Goal: Task Accomplishment & Management: Manage account settings

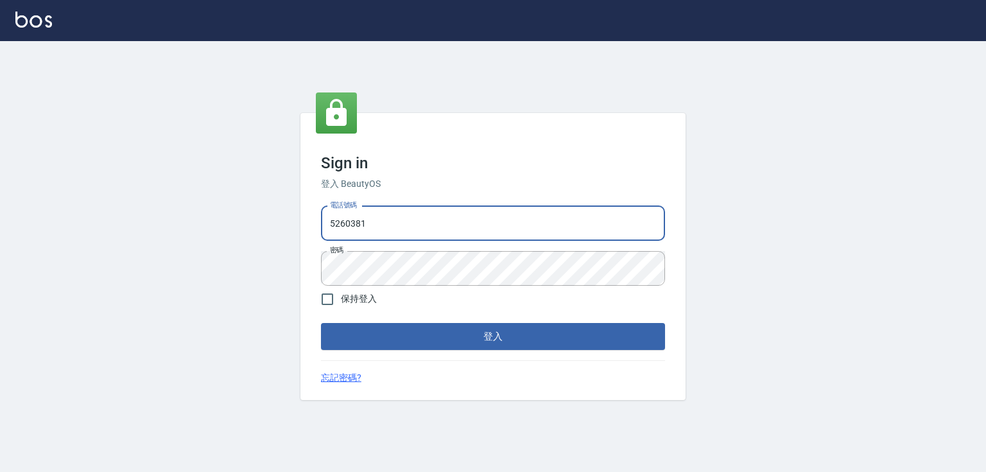
drag, startPoint x: 392, startPoint y: 223, endPoint x: 280, endPoint y: 224, distance: 111.7
click at [280, 224] on div "Sign in 登入 BeautyOS 電話號碼 5260381 電話號碼 密碼 密碼 保持登入 登入 忘記密碼?" at bounding box center [493, 256] width 986 height 431
type input "5"
type input "0"
type input "0989970105"
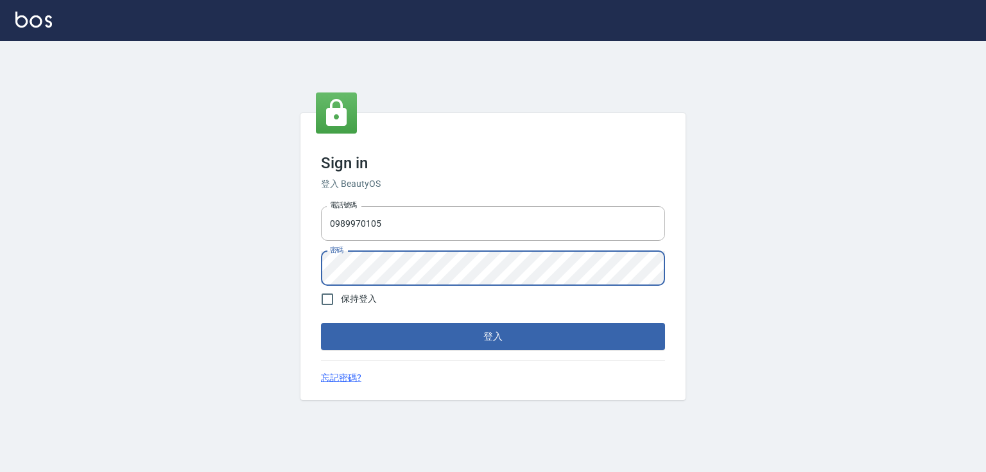
click at [321, 323] on button "登入" at bounding box center [493, 336] width 344 height 27
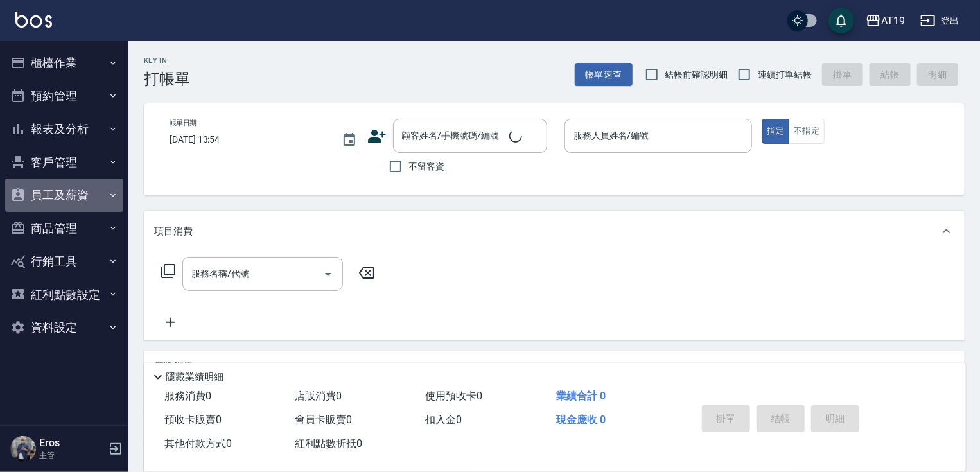
click at [62, 191] on button "員工及薪資" at bounding box center [64, 194] width 118 height 33
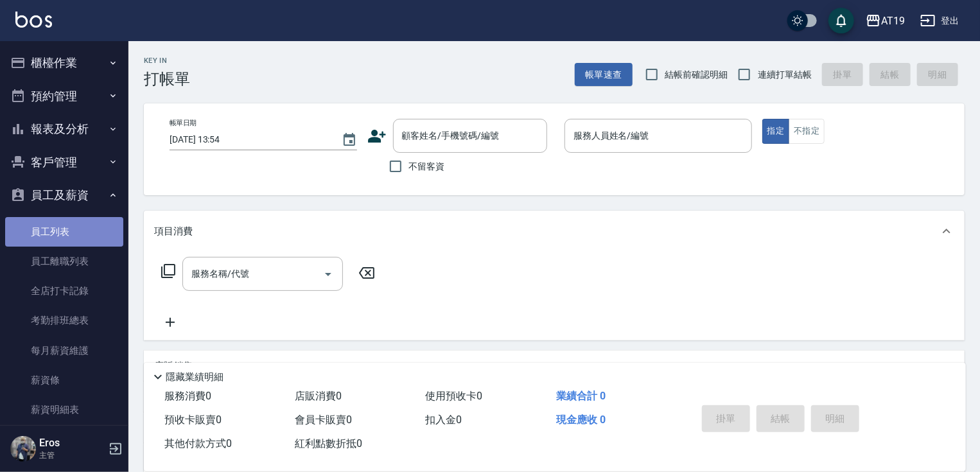
click at [67, 233] on link "員工列表" at bounding box center [64, 232] width 118 height 30
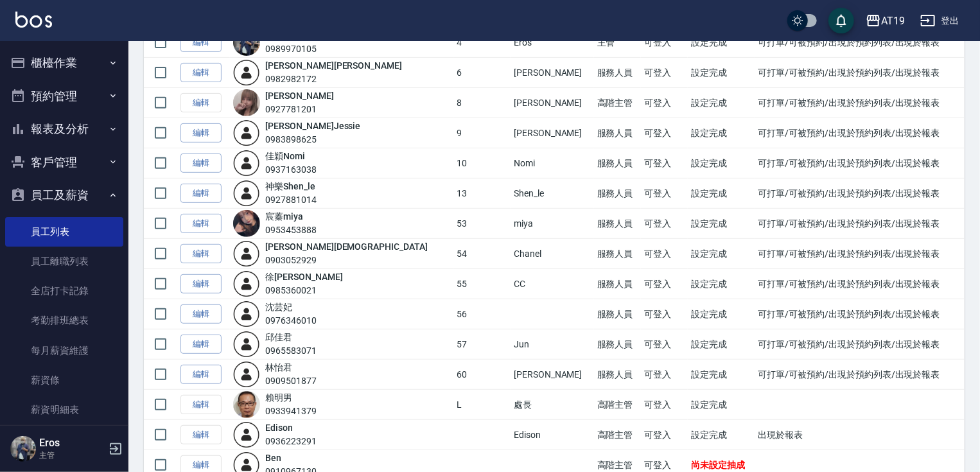
scroll to position [257, 0]
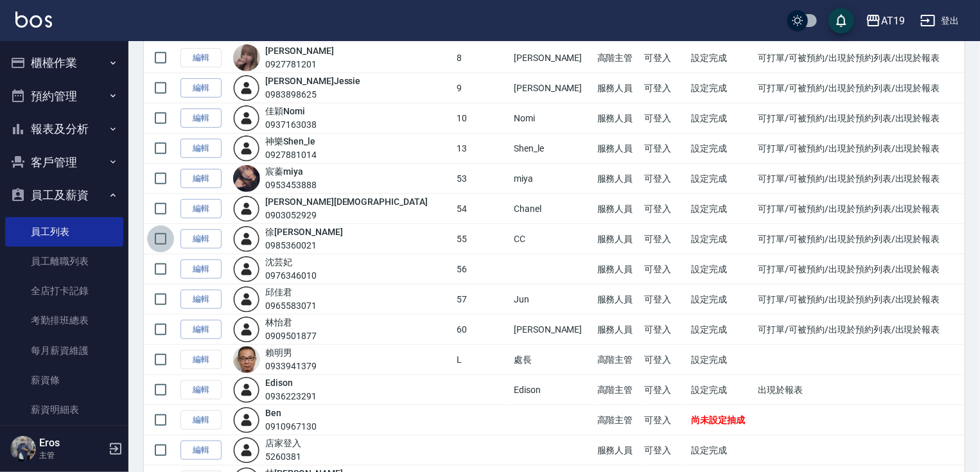
click at [162, 238] on input "checkbox" at bounding box center [160, 238] width 27 height 27
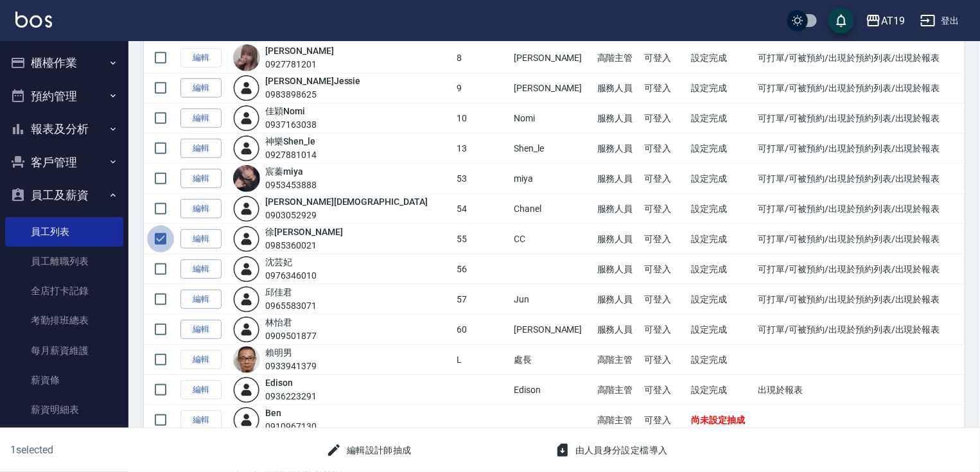
click at [153, 236] on input "checkbox" at bounding box center [160, 238] width 27 height 27
checkbox input "false"
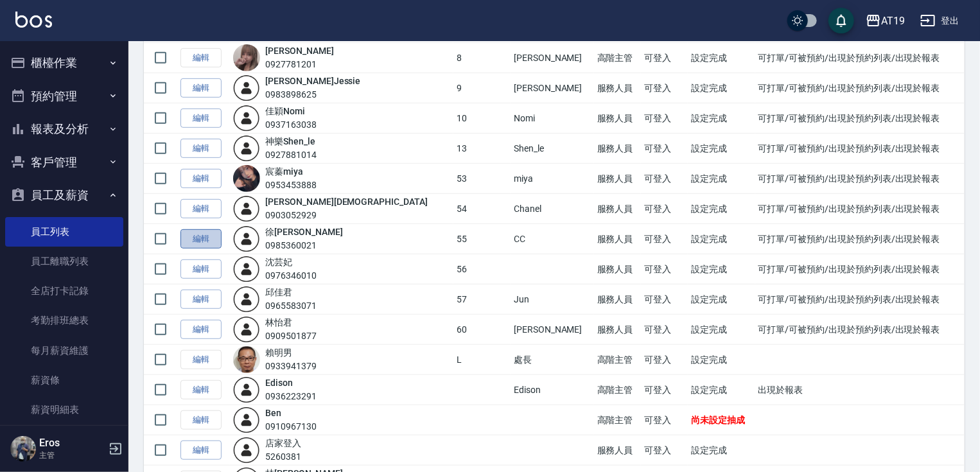
click at [187, 234] on link "編輯" at bounding box center [200, 239] width 41 height 20
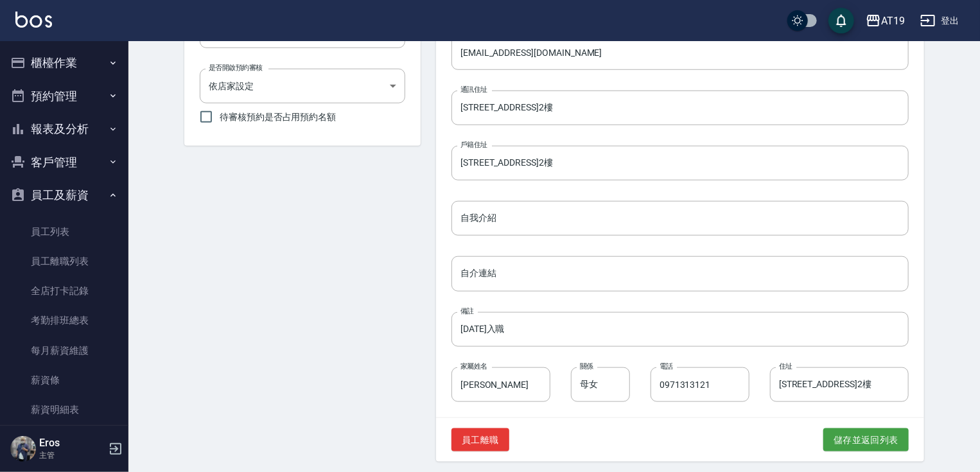
scroll to position [551, 0]
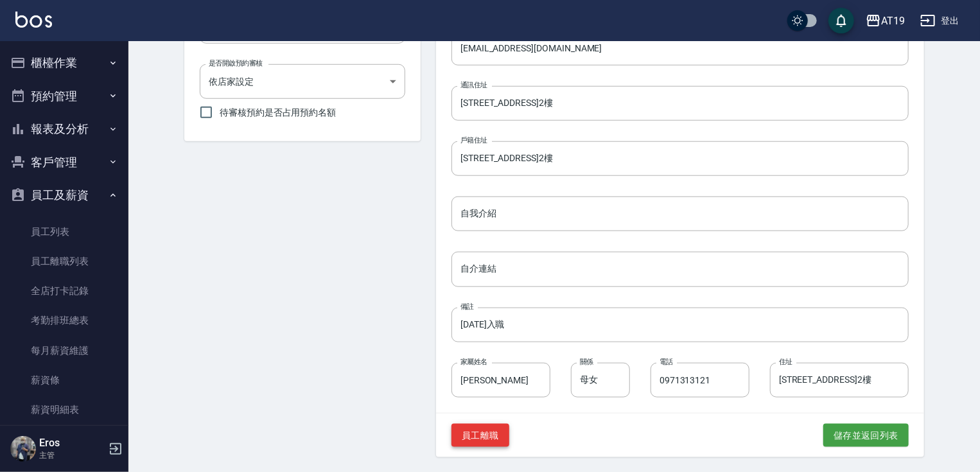
click at [451, 436] on button "員工離職" at bounding box center [480, 436] width 58 height 24
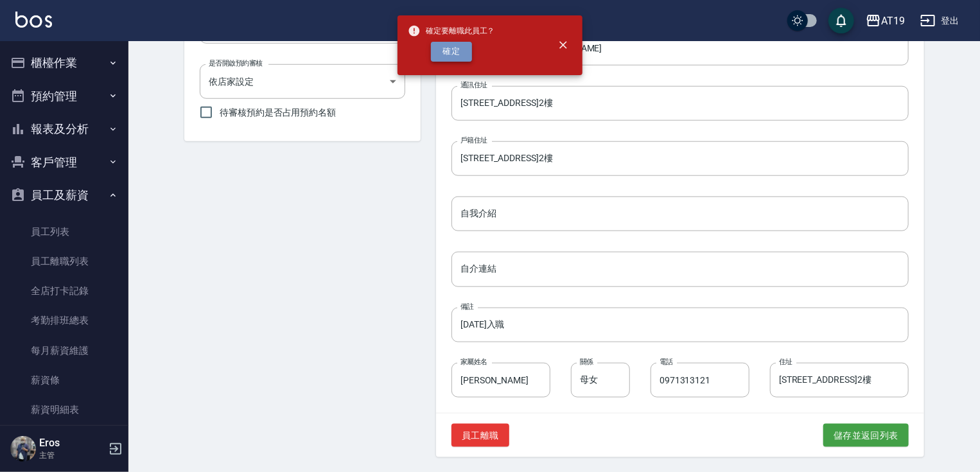
click at [442, 56] on button "確定" at bounding box center [451, 52] width 41 height 20
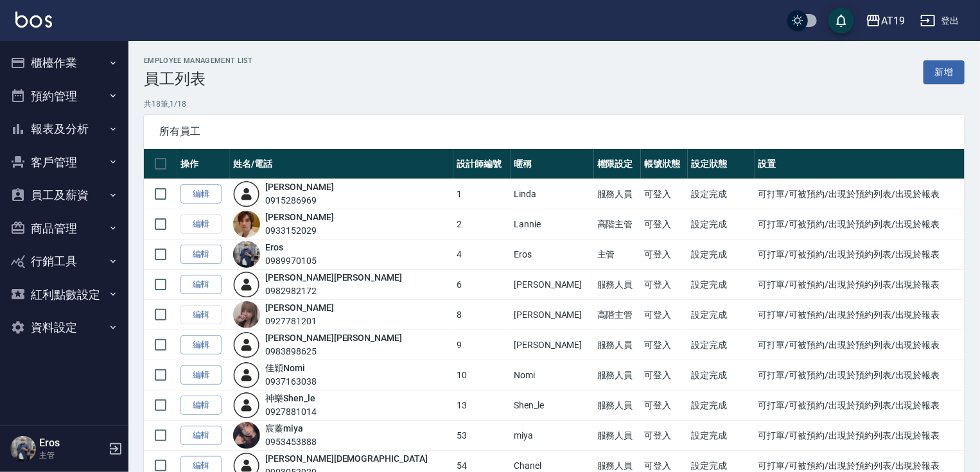
click at [388, 82] on div "Employee Management List 員工列表 新增" at bounding box center [554, 72] width 821 height 31
click at [73, 67] on button "櫃檯作業" at bounding box center [64, 62] width 118 height 33
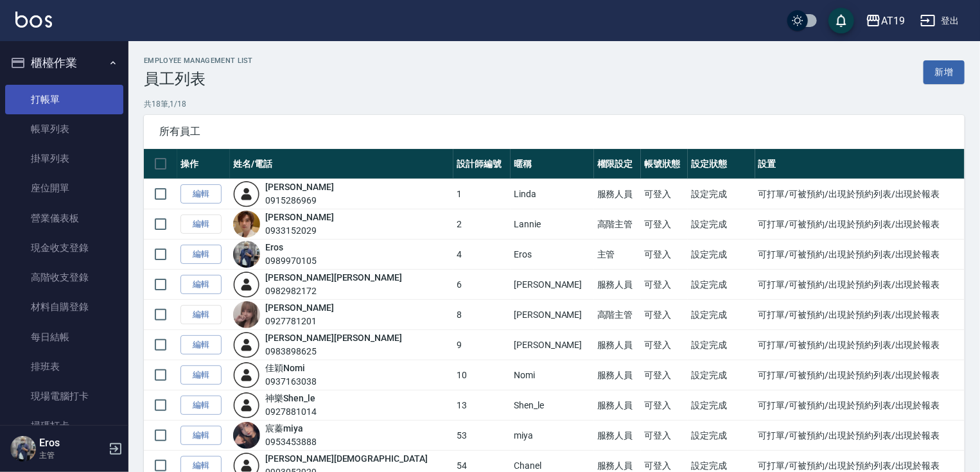
click at [72, 106] on link "打帳單" at bounding box center [64, 100] width 118 height 30
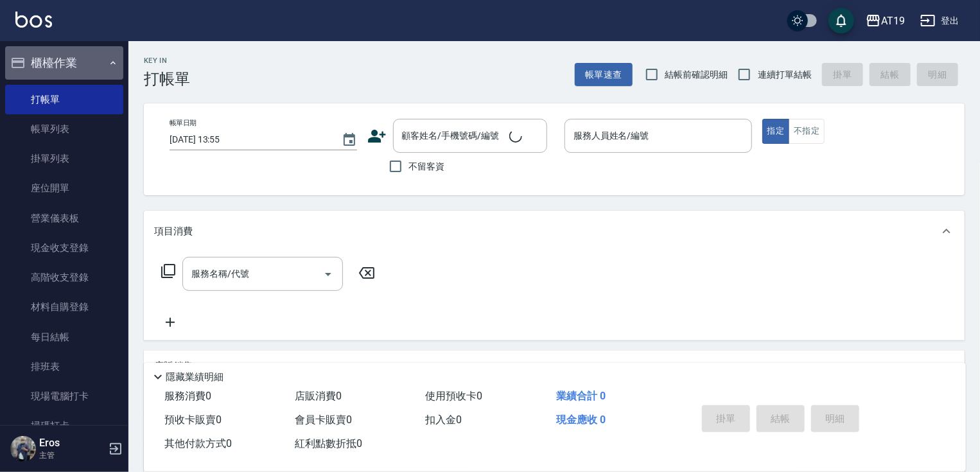
click at [68, 66] on button "櫃檯作業" at bounding box center [64, 62] width 118 height 33
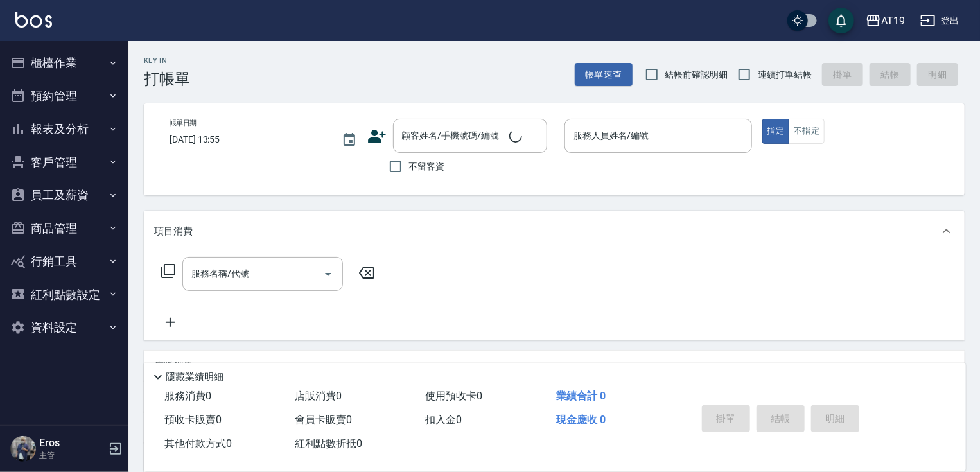
click at [68, 134] on button "報表及分析" at bounding box center [64, 128] width 118 height 33
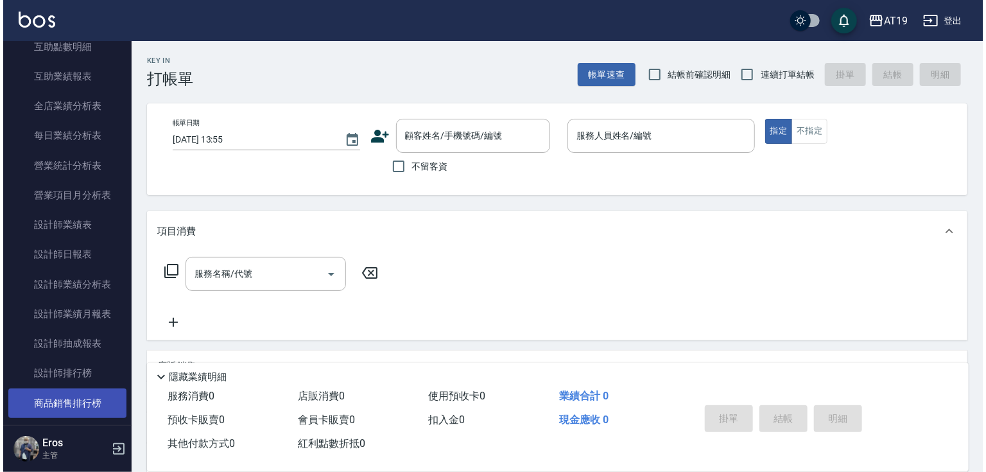
scroll to position [360, 0]
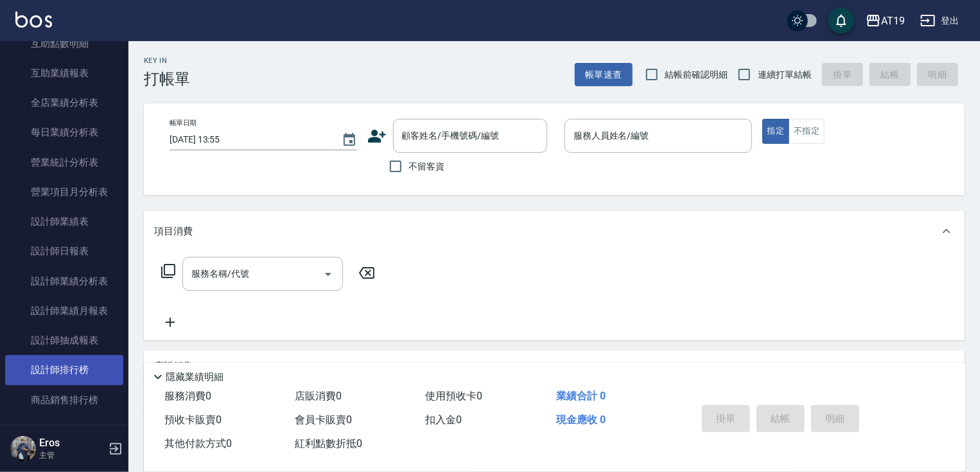
click at [83, 374] on link "設計師排行榜" at bounding box center [64, 370] width 118 height 30
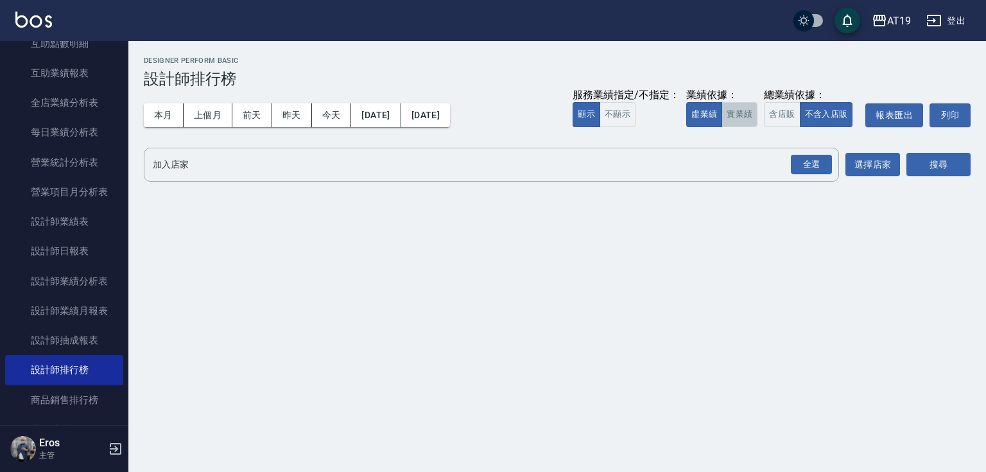
drag, startPoint x: 743, startPoint y: 116, endPoint x: 775, endPoint y: 132, distance: 35.9
click at [743, 117] on button "實業績" at bounding box center [740, 114] width 36 height 25
click at [806, 159] on div "全選" at bounding box center [811, 165] width 41 height 20
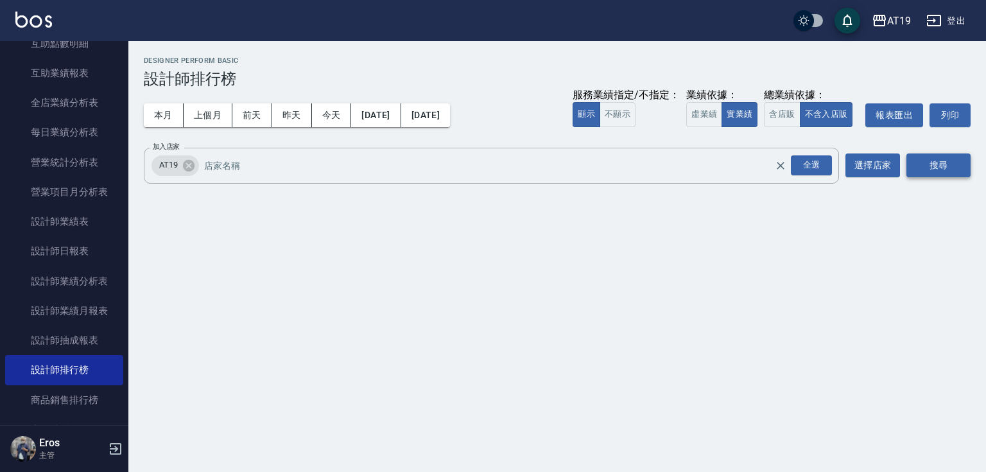
click at [941, 159] on button "搜尋" at bounding box center [939, 165] width 64 height 24
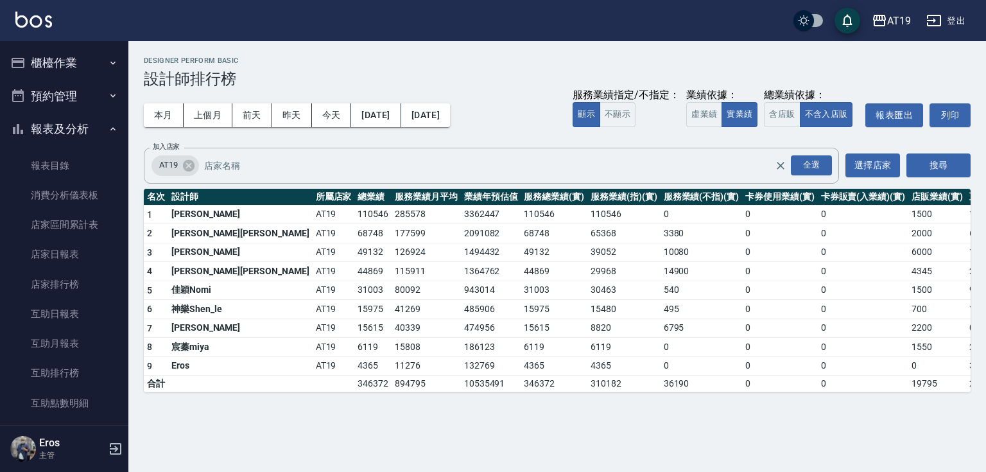
click at [49, 126] on button "報表及分析" at bounding box center [64, 128] width 118 height 33
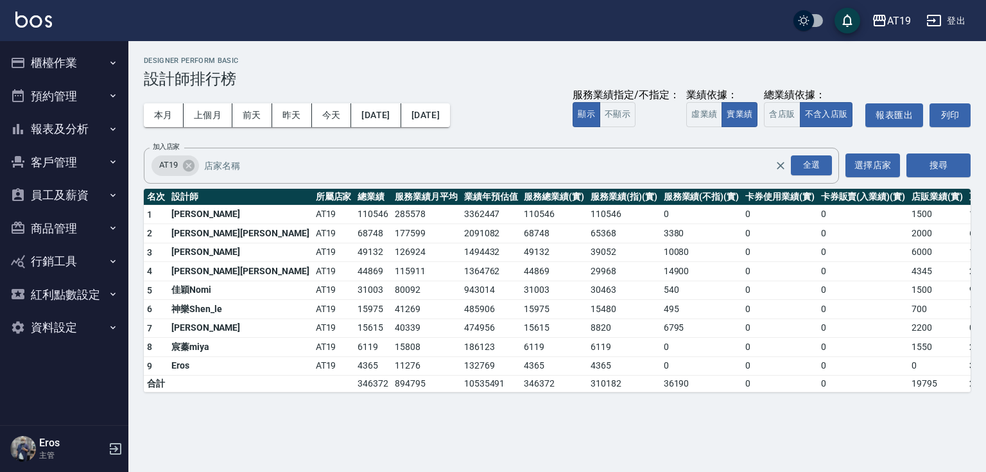
click at [53, 195] on button "員工及薪資" at bounding box center [64, 194] width 118 height 33
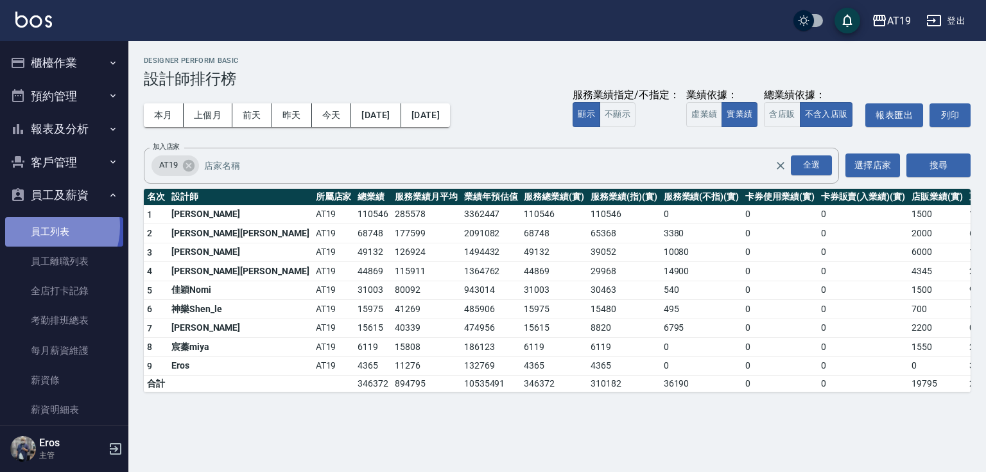
click at [43, 226] on link "員工列表" at bounding box center [64, 232] width 118 height 30
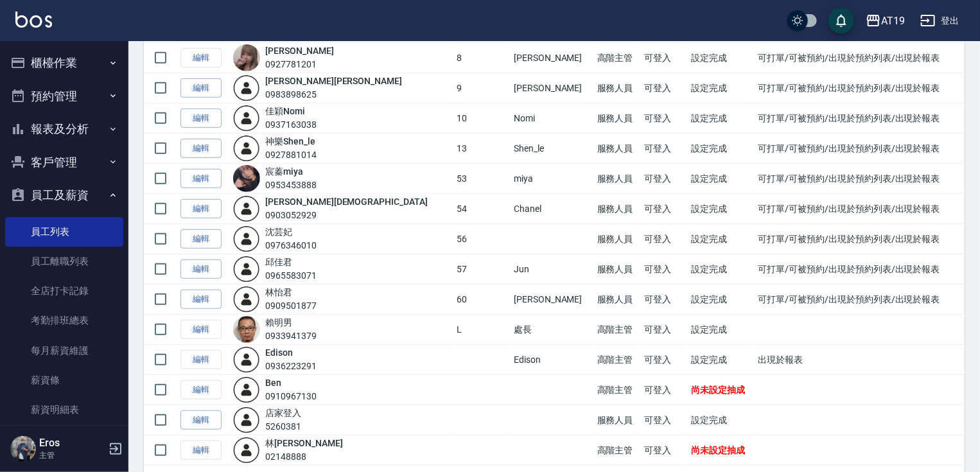
scroll to position [298, 0]
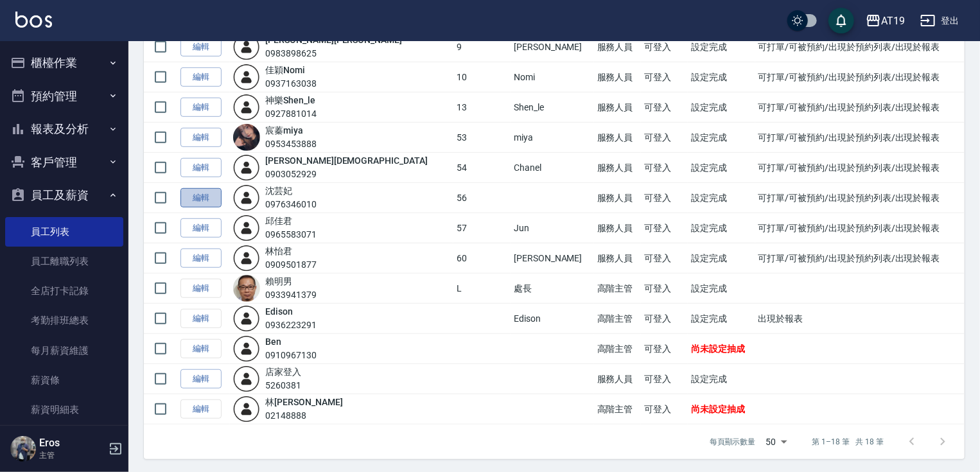
click at [205, 196] on link "編輯" at bounding box center [200, 198] width 41 height 20
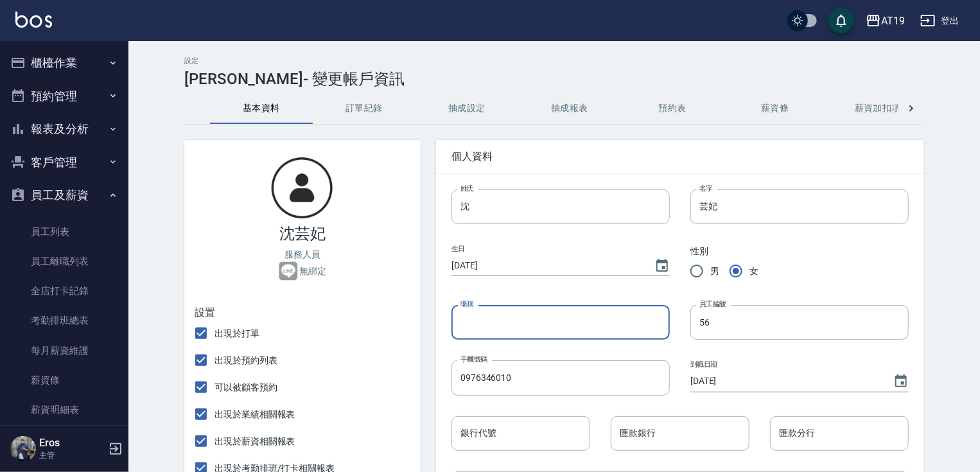
drag, startPoint x: 419, startPoint y: 322, endPoint x: 391, endPoint y: 323, distance: 28.3
click at [451, 323] on input "暱稱" at bounding box center [560, 322] width 218 height 35
type input "a"
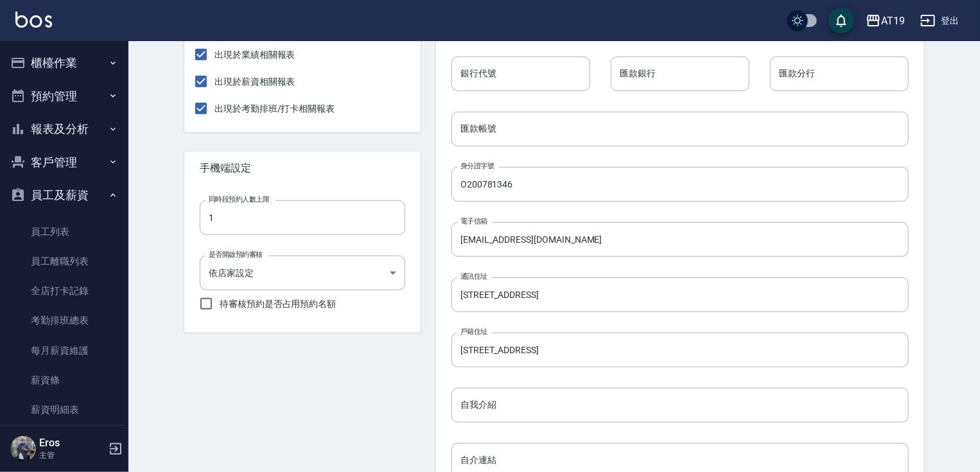
scroll to position [551, 0]
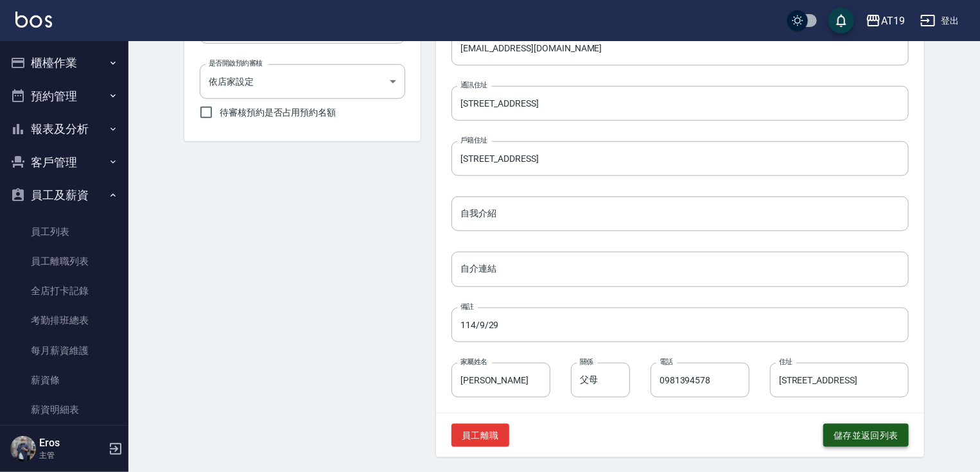
type input "Angela"
click at [885, 439] on button "儲存並返回列表" at bounding box center [865, 436] width 85 height 24
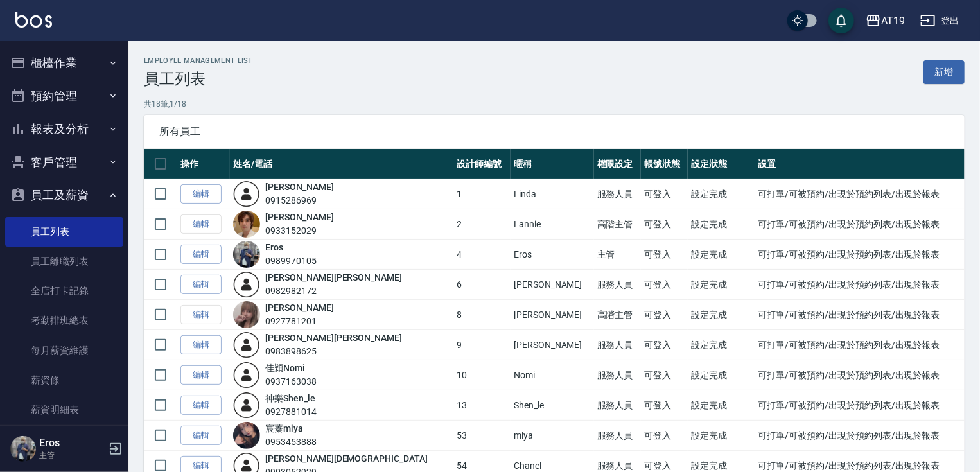
click at [78, 193] on button "員工及薪資" at bounding box center [64, 194] width 118 height 33
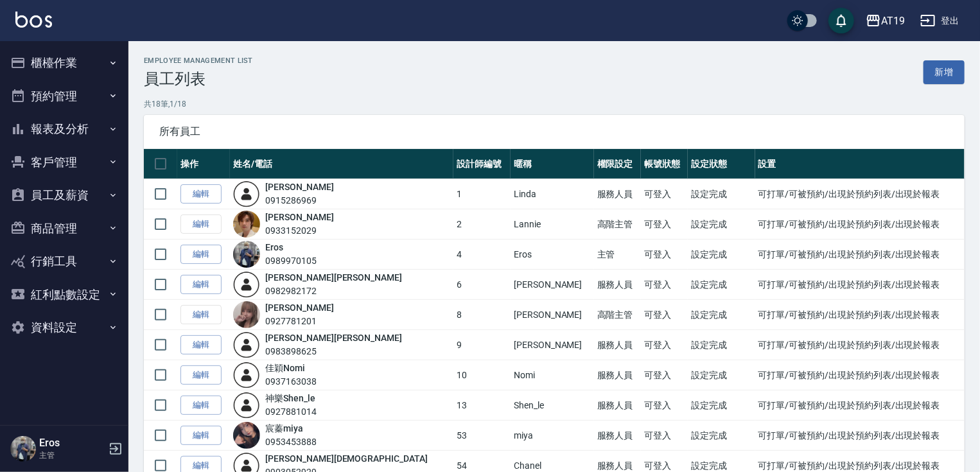
click at [67, 127] on button "報表及分析" at bounding box center [64, 128] width 118 height 33
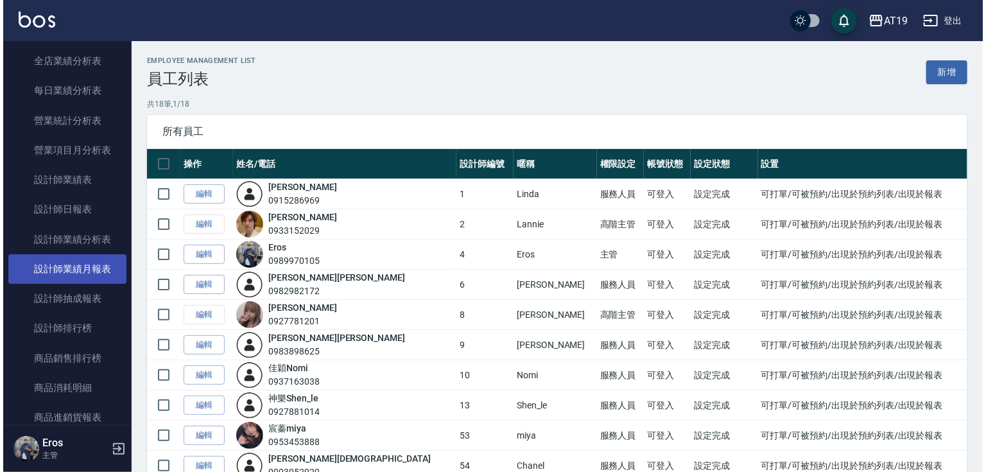
scroll to position [411, 0]
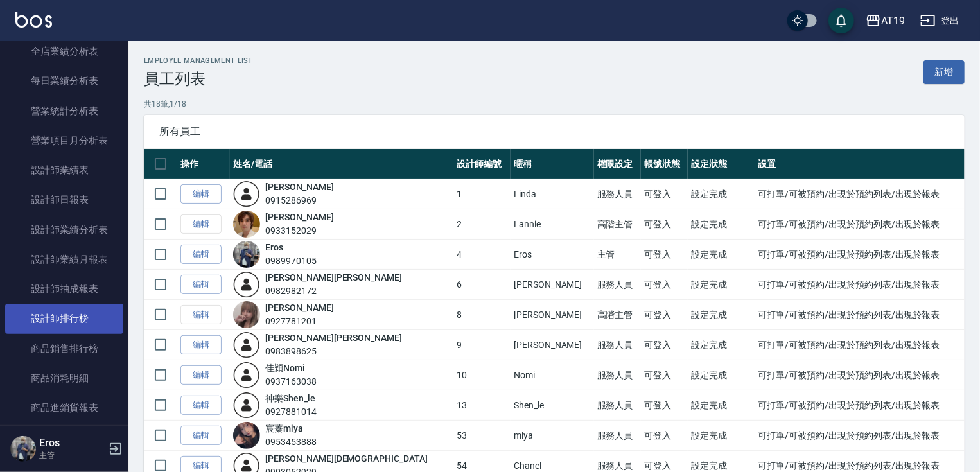
click at [74, 317] on link "設計師排行榜" at bounding box center [64, 319] width 118 height 30
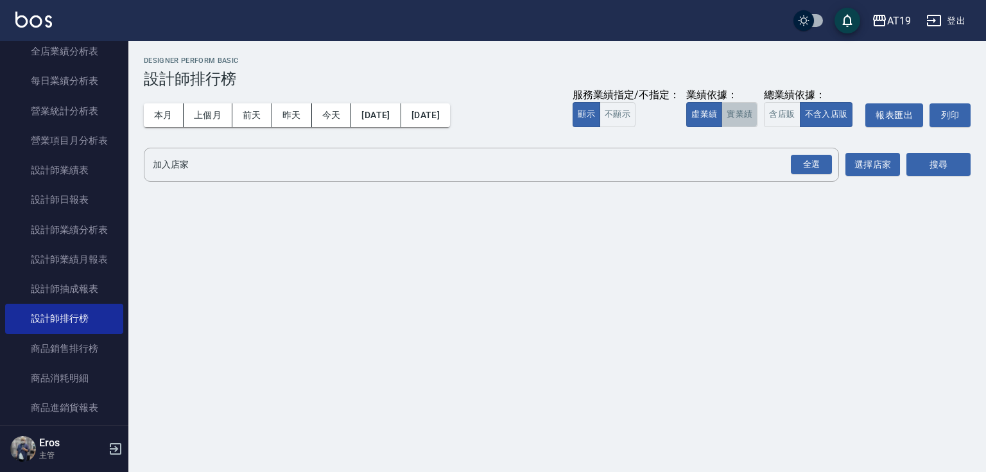
click at [744, 118] on button "實業績" at bounding box center [740, 114] width 36 height 25
click at [799, 169] on div "全選" at bounding box center [811, 165] width 41 height 20
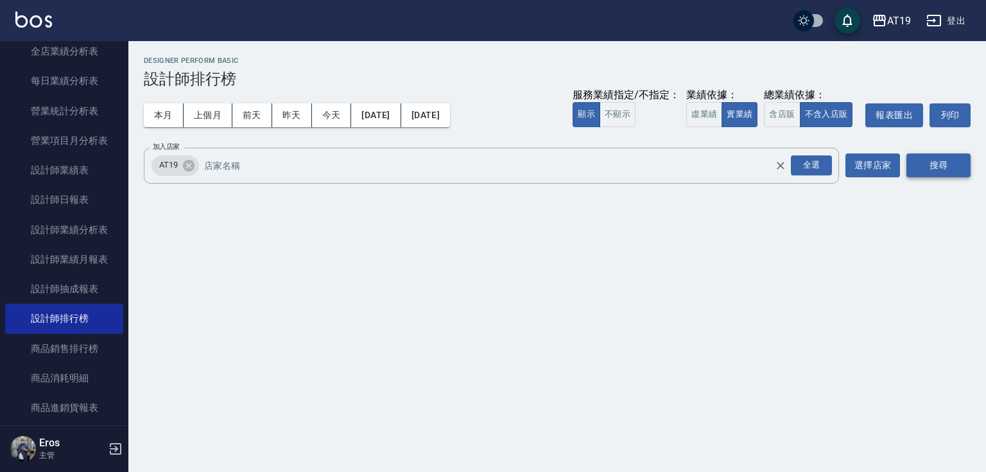
click at [944, 168] on button "搜尋" at bounding box center [939, 165] width 64 height 24
